Goal: Task Accomplishment & Management: Use online tool/utility

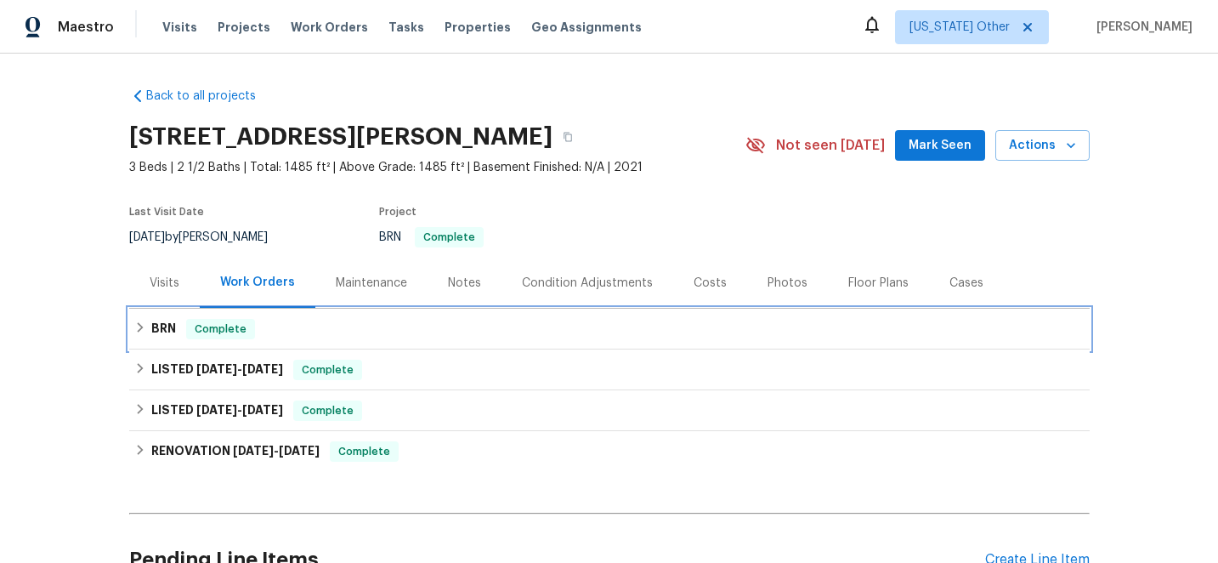
drag, startPoint x: 169, startPoint y: 331, endPoint x: 155, endPoint y: 329, distance: 14.6
click at [169, 331] on h6 "BRN" at bounding box center [163, 329] width 25 height 20
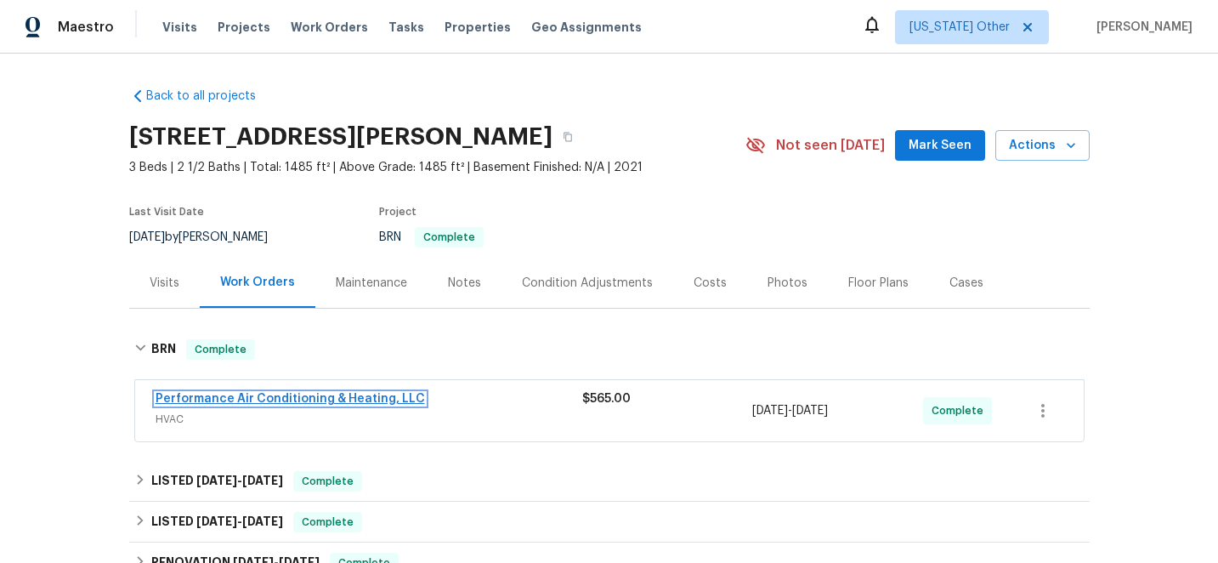
click at [347, 404] on link "Performance Air Conditioning & Heating, LLC" at bounding box center [290, 399] width 269 height 12
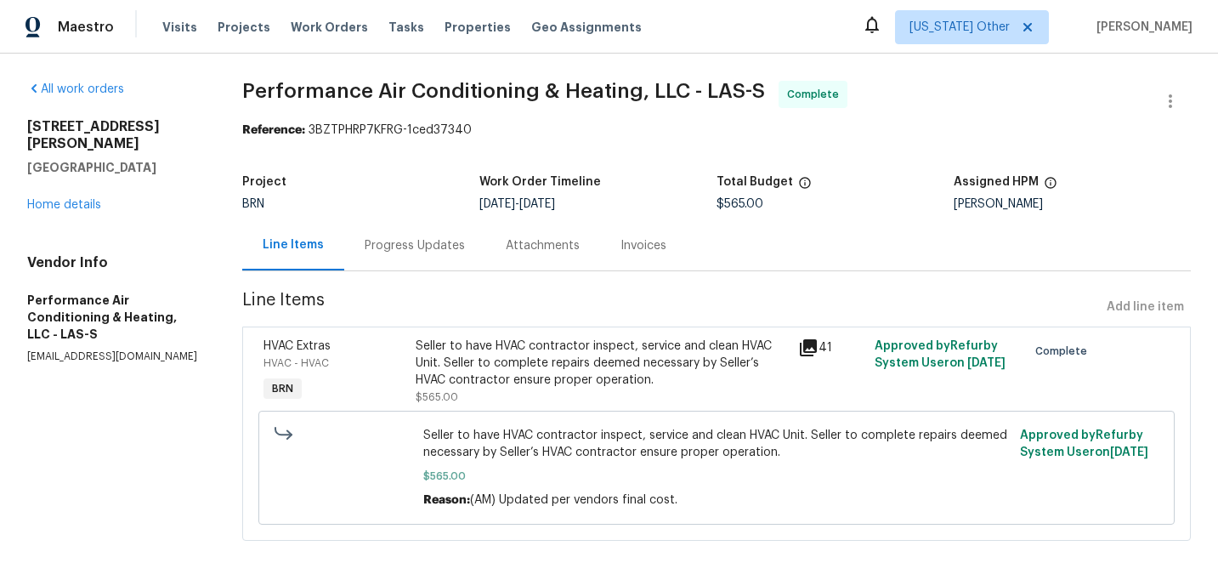
click at [641, 250] on div "Invoices" at bounding box center [644, 245] width 46 height 17
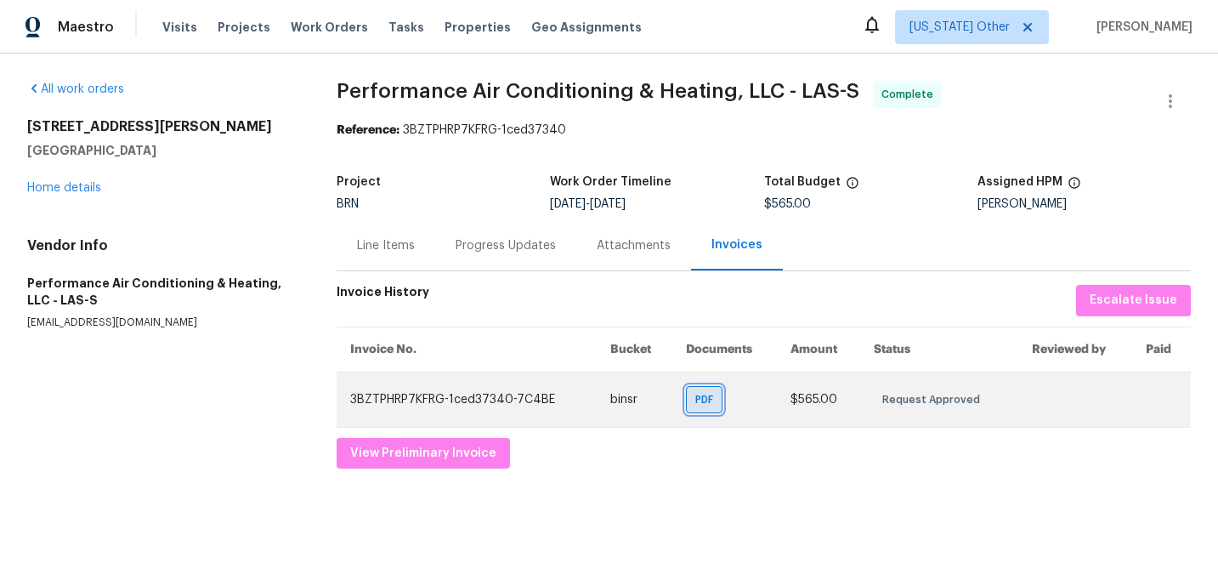
click at [706, 400] on span "PDF" at bounding box center [707, 399] width 25 height 17
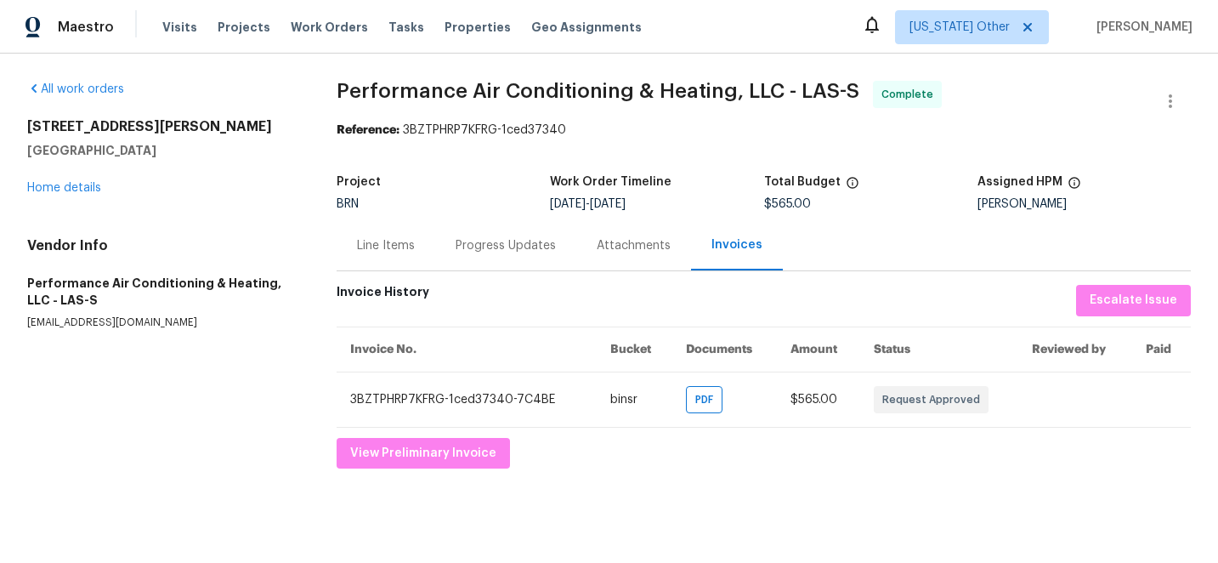
drag, startPoint x: 472, startPoint y: 244, endPoint x: 461, endPoint y: 247, distance: 11.3
click at [472, 244] on div "Progress Updates" at bounding box center [506, 245] width 100 height 17
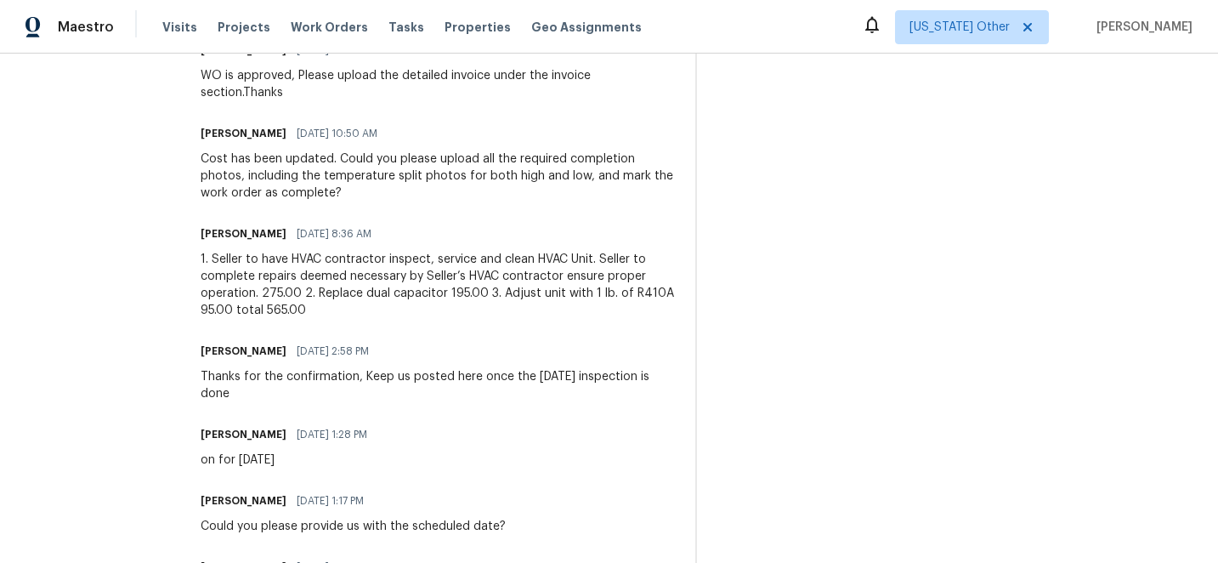
scroll to position [564, 0]
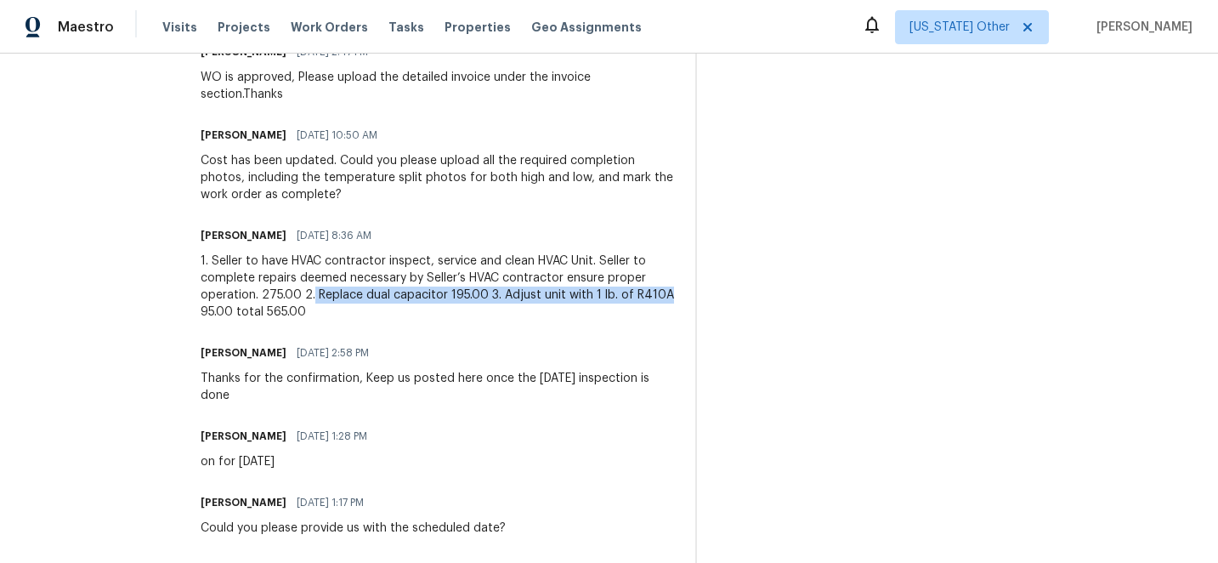
drag, startPoint x: 299, startPoint y: 276, endPoint x: 649, endPoint y: 275, distance: 349.4
click at [649, 275] on div "1. Seller to have HVAC contractor inspect, service and clean HVAC Unit. Seller …" at bounding box center [438, 286] width 474 height 68
copy div "Replace dual capacitor 195.00 3. Adjust unit with 1 lb. of R410A"
